Goal: Transaction & Acquisition: Purchase product/service

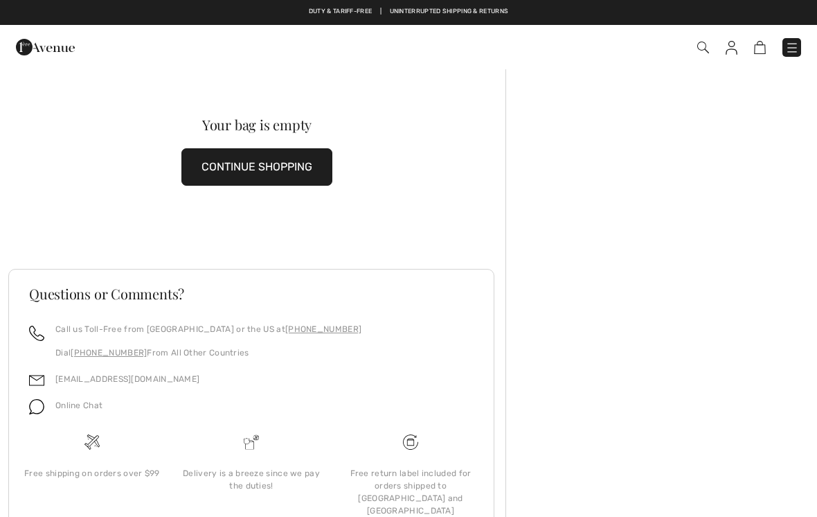
click at [314, 167] on button "CONTINUE SHOPPING" at bounding box center [256, 166] width 151 height 37
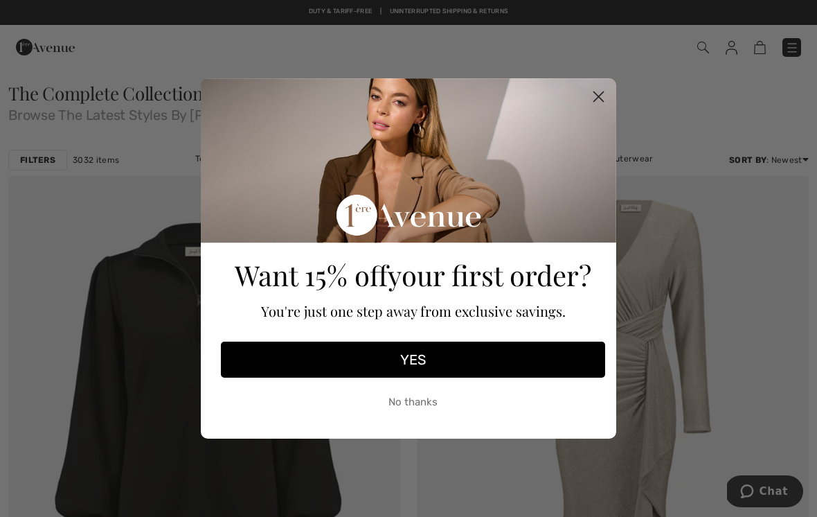
click at [602, 93] on icon "Close dialog" at bounding box center [599, 97] width 10 height 10
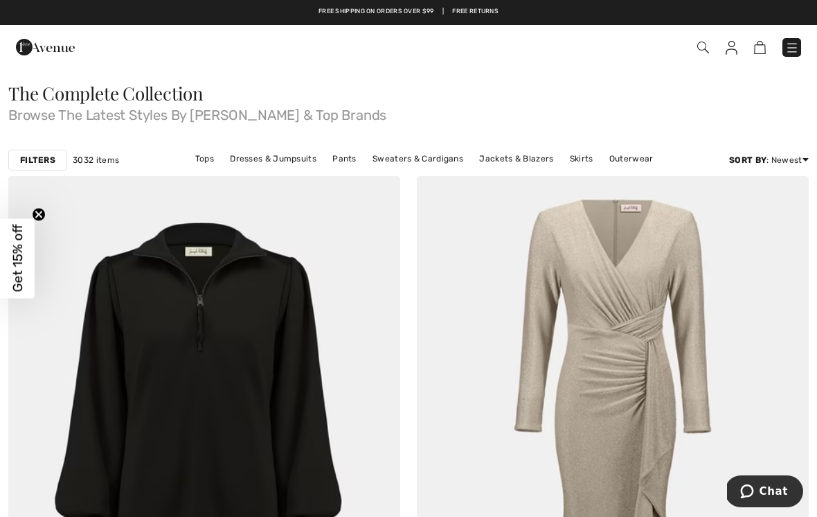
click at [796, 44] on img at bounding box center [792, 48] width 14 height 14
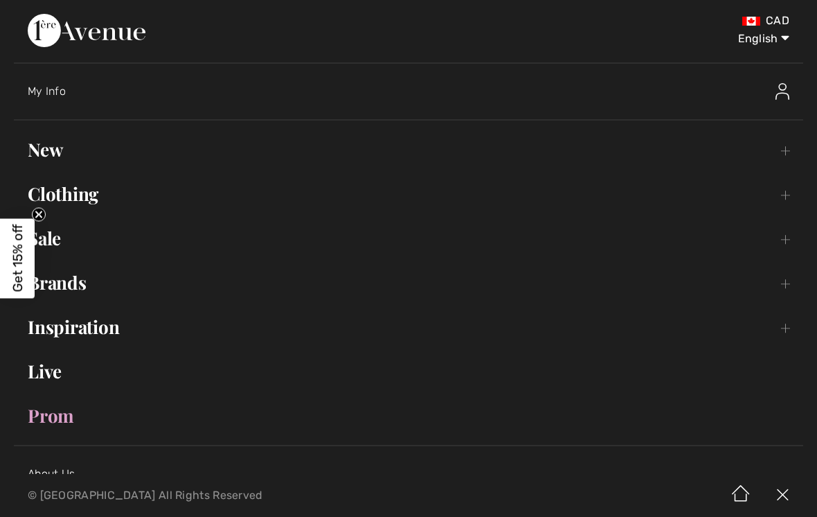
click at [62, 237] on link "Sale Toggle submenu" at bounding box center [408, 238] width 789 height 30
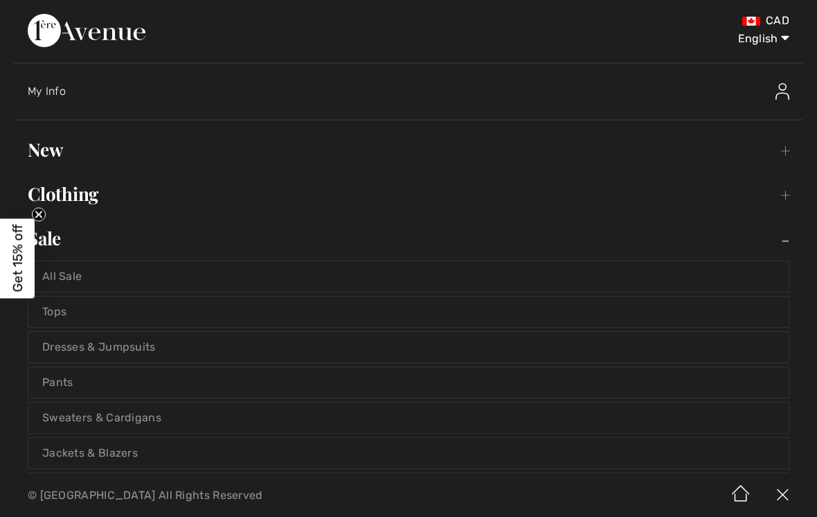
click at [82, 268] on link "All Sale" at bounding box center [408, 276] width 760 height 30
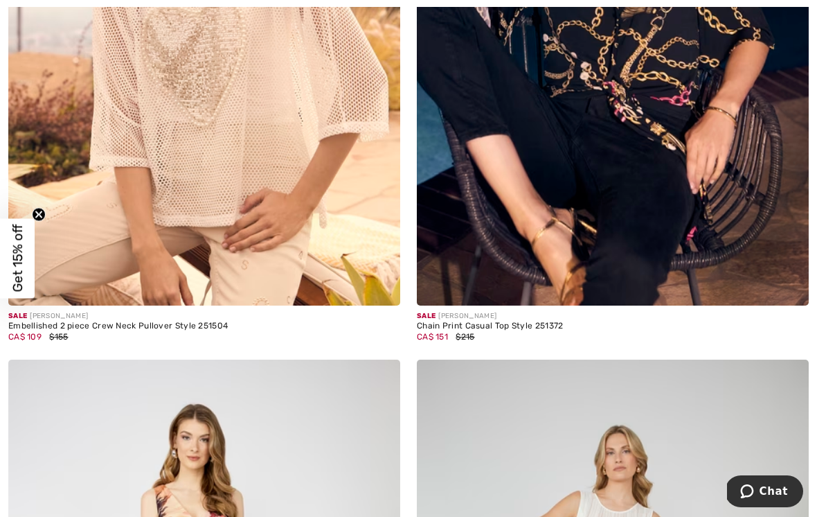
scroll to position [5813, 0]
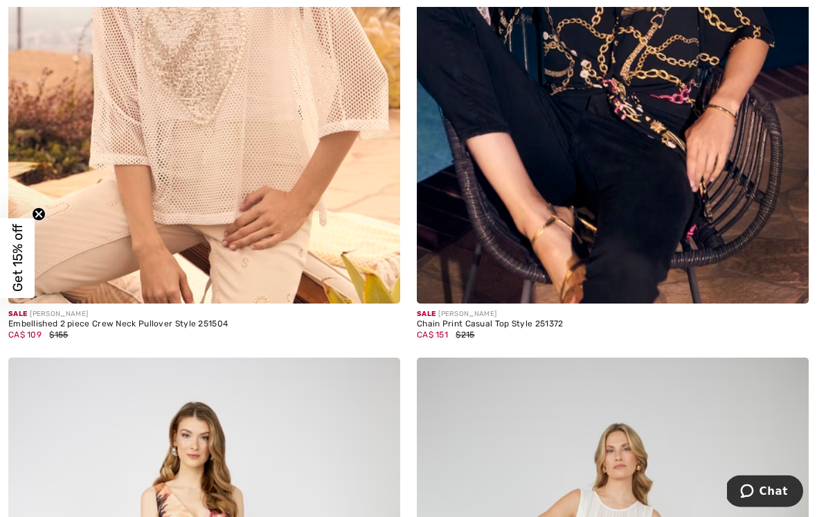
click at [774, 134] on img at bounding box center [613, 10] width 392 height 588
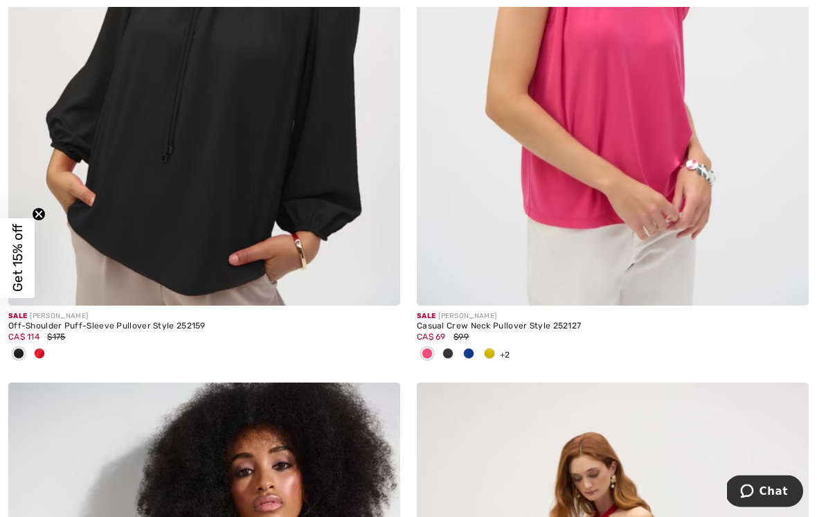
scroll to position [9817, 0]
click at [641, 150] on img at bounding box center [613, 11] width 392 height 588
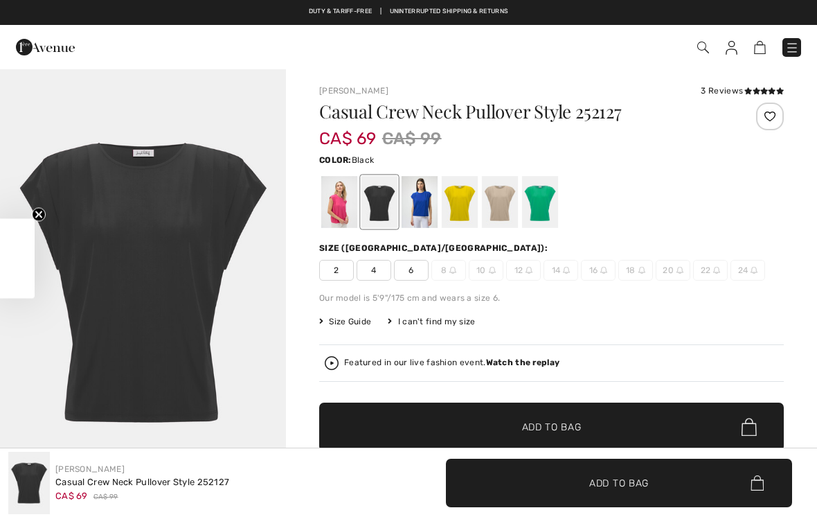
checkbox input "true"
click at [556, 198] on div at bounding box center [540, 202] width 36 height 52
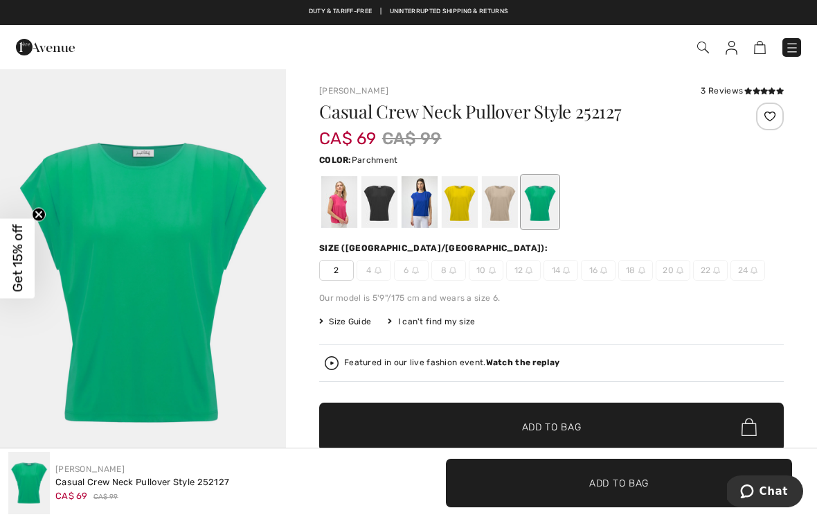
click at [506, 197] on div at bounding box center [500, 202] width 36 height 52
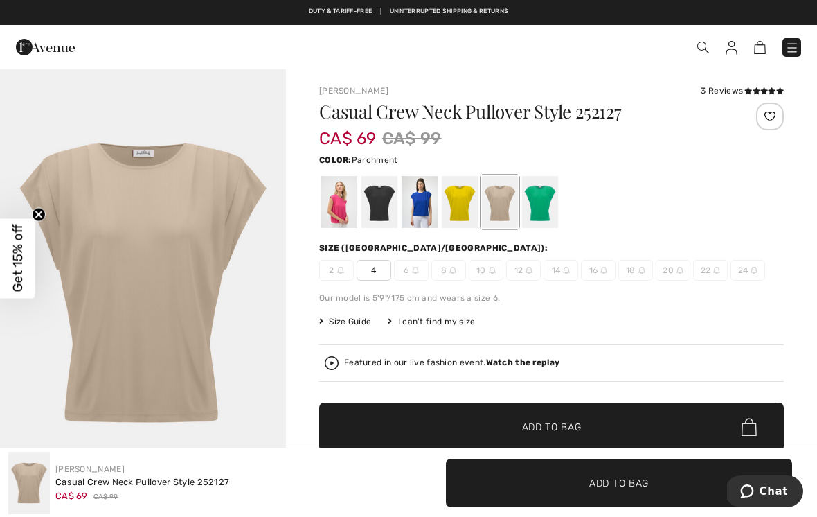
click at [463, 195] on div at bounding box center [460, 202] width 36 height 52
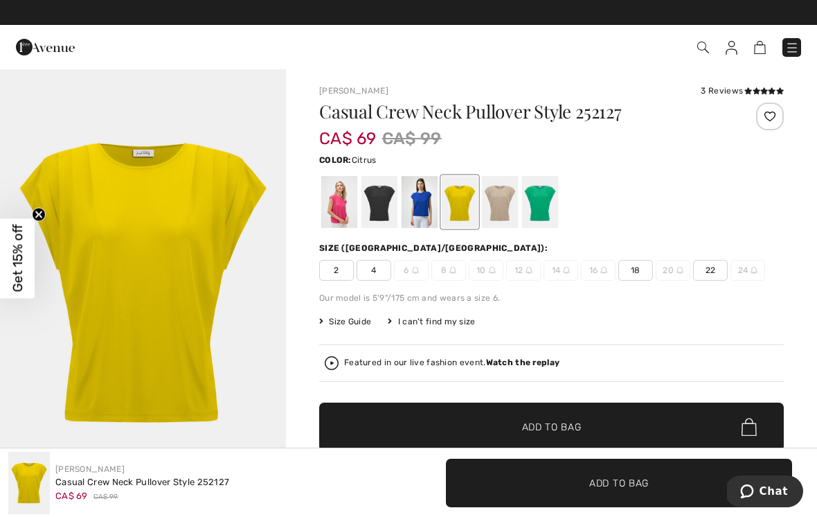
click at [433, 194] on div at bounding box center [420, 202] width 36 height 52
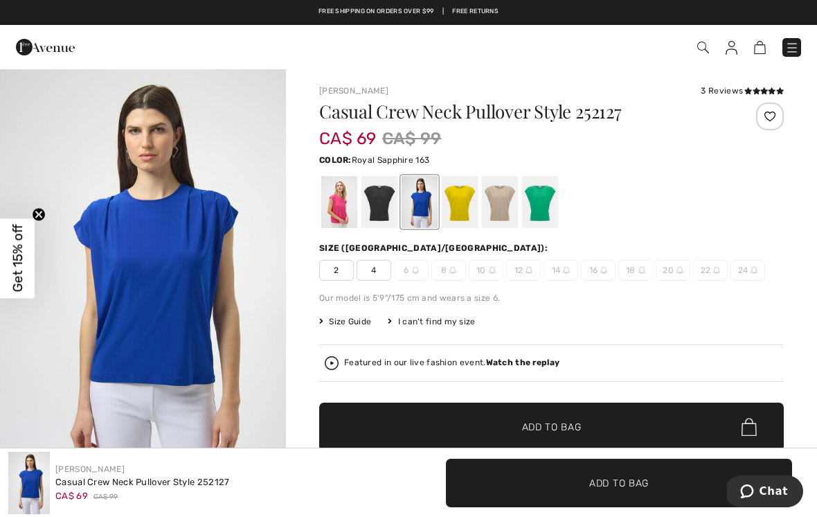
click at [382, 195] on div at bounding box center [379, 202] width 36 height 52
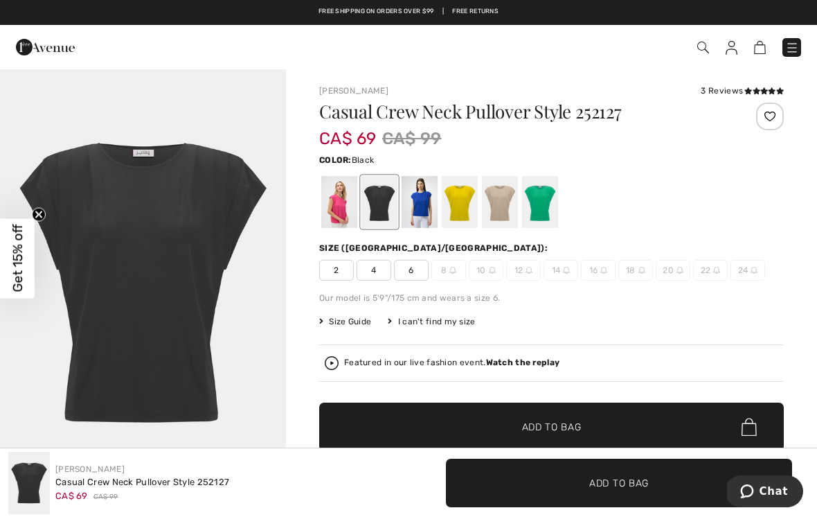
click at [350, 199] on div at bounding box center [339, 202] width 36 height 52
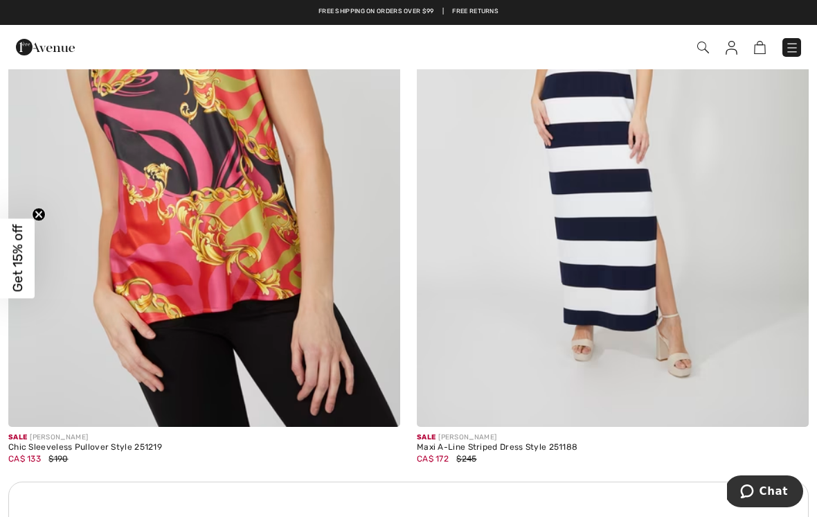
scroll to position [7610, 0]
